Goal: Information Seeking & Learning: Find specific fact

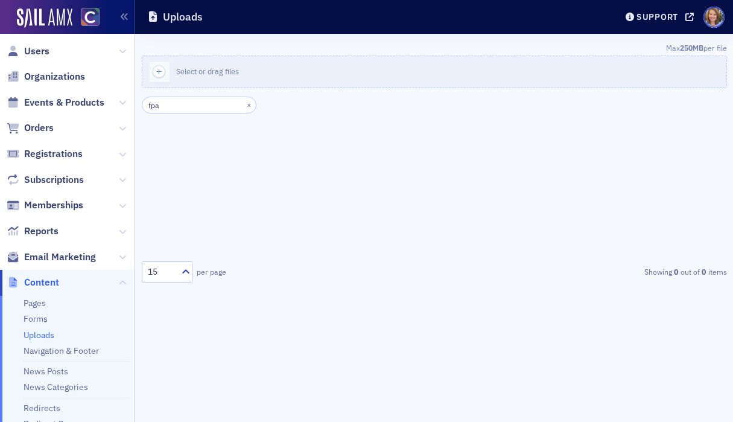
click at [49, 51] on span "Users" at bounding box center [67, 51] width 135 height 26
click at [43, 49] on span "Users" at bounding box center [36, 51] width 25 height 13
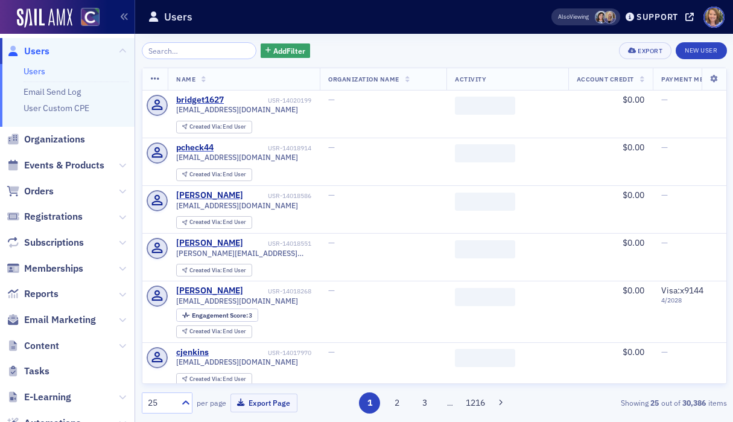
click at [165, 57] on input "search" at bounding box center [199, 50] width 115 height 17
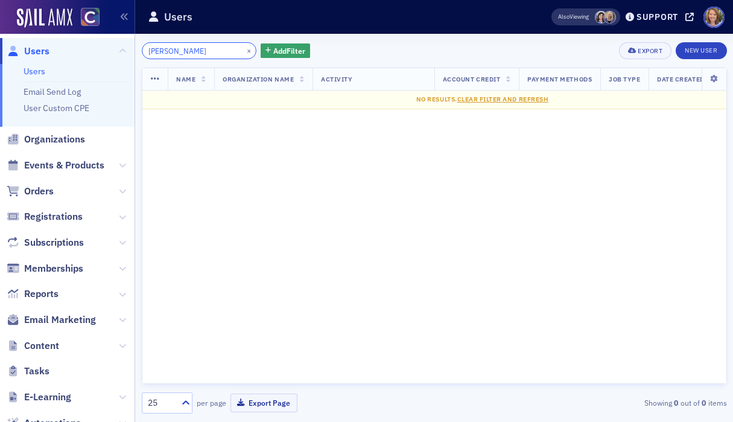
click at [158, 51] on input "[PERSON_NAME]" at bounding box center [199, 50] width 115 height 17
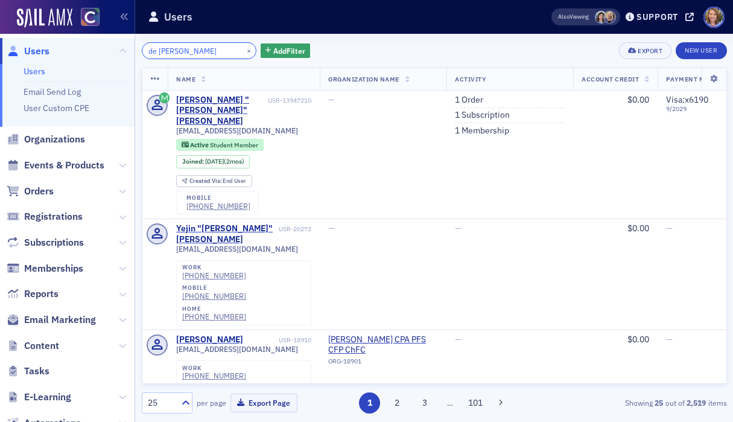
type input "de [PERSON_NAME]"
